Goal: Information Seeking & Learning: Learn about a topic

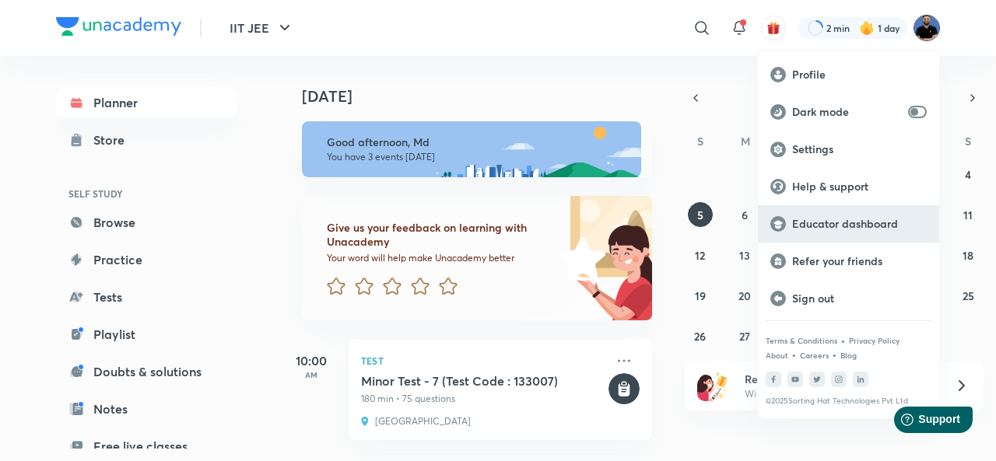
click at [869, 224] on p "Educator dashboard" at bounding box center [859, 224] width 135 height 14
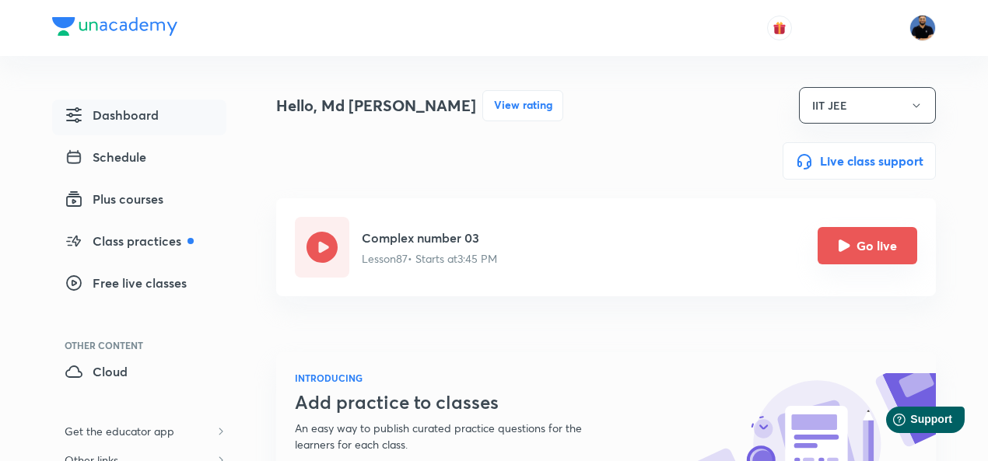
click at [840, 251] on icon "Go live" at bounding box center [845, 246] width 12 height 12
click at [849, 247] on icon "Go live" at bounding box center [845, 246] width 12 height 12
click at [873, 244] on button "Go live" at bounding box center [868, 245] width 100 height 37
